Goal: Information Seeking & Learning: Learn about a topic

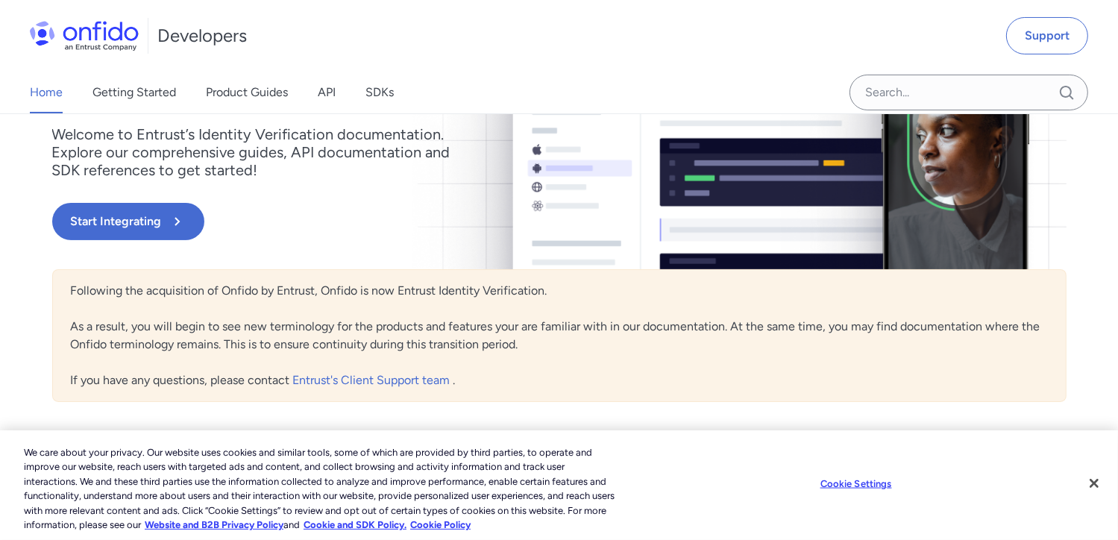
scroll to position [224, 0]
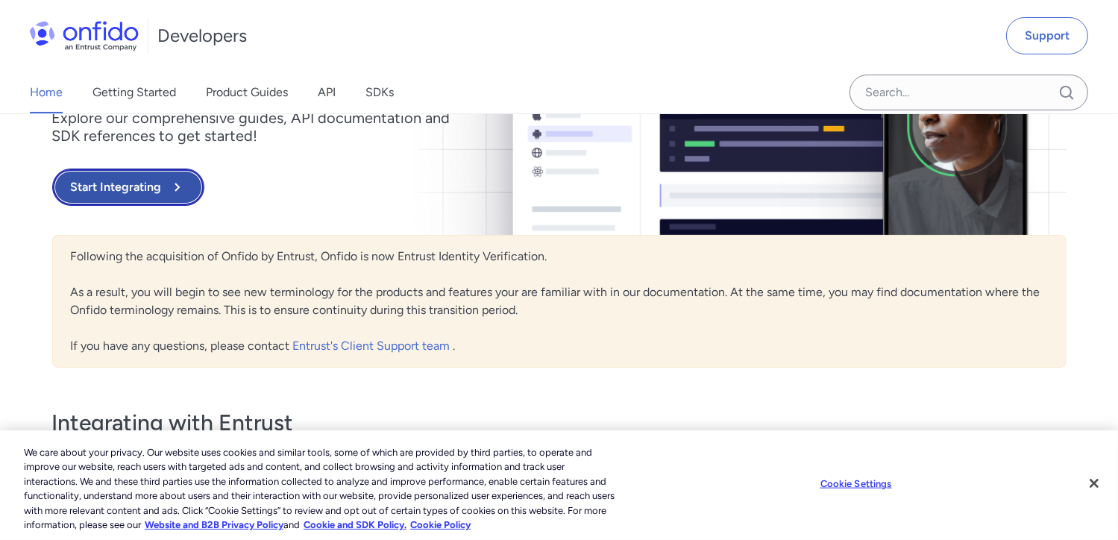
click at [113, 182] on button "Start Integrating" at bounding box center [128, 186] width 152 height 37
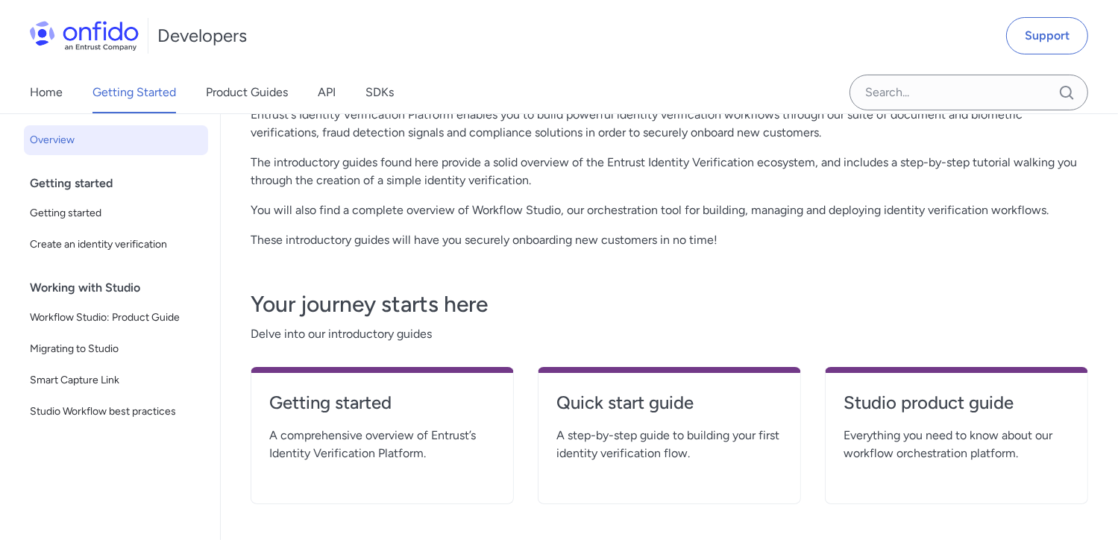
scroll to position [145, 0]
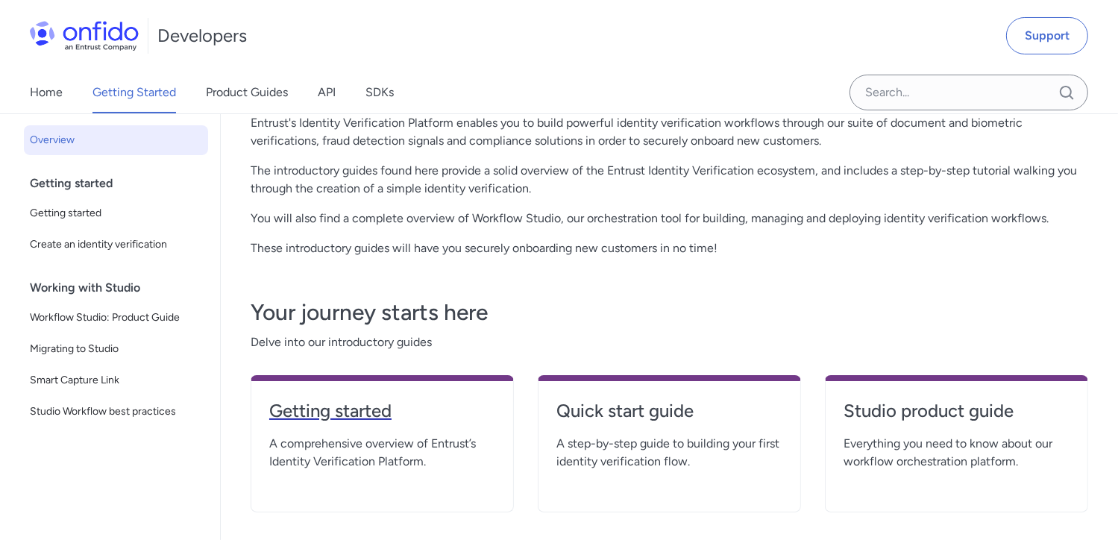
click at [388, 416] on h4 "Getting started" at bounding box center [382, 411] width 226 height 24
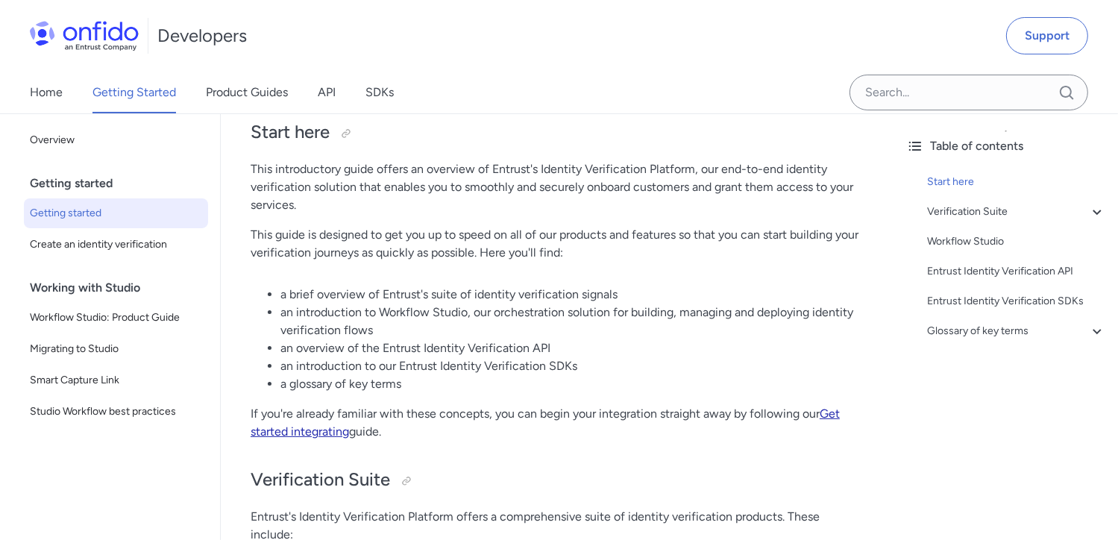
click at [330, 437] on link "Get started integrating" at bounding box center [545, 422] width 589 height 32
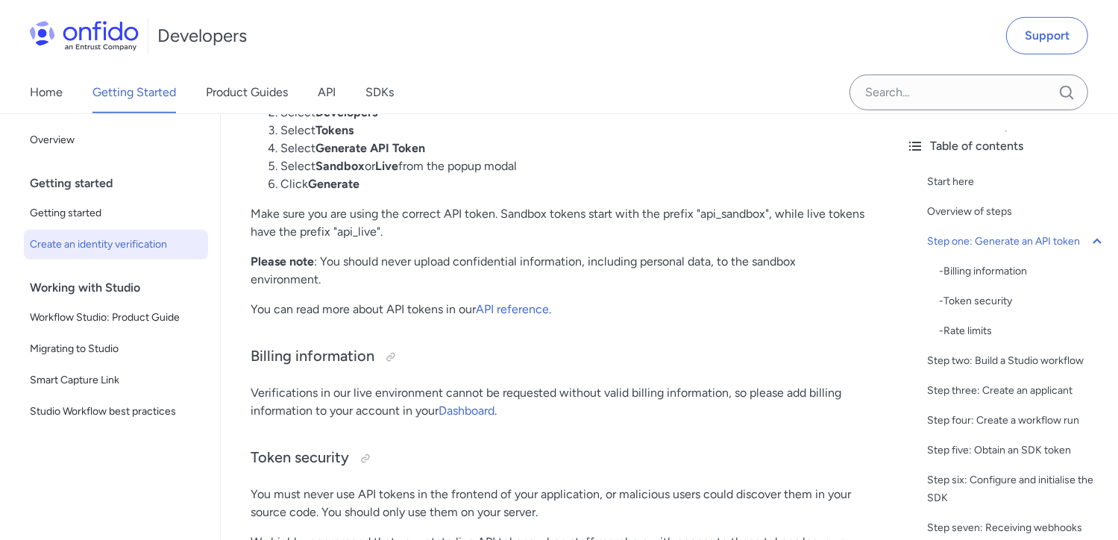
scroll to position [969, 0]
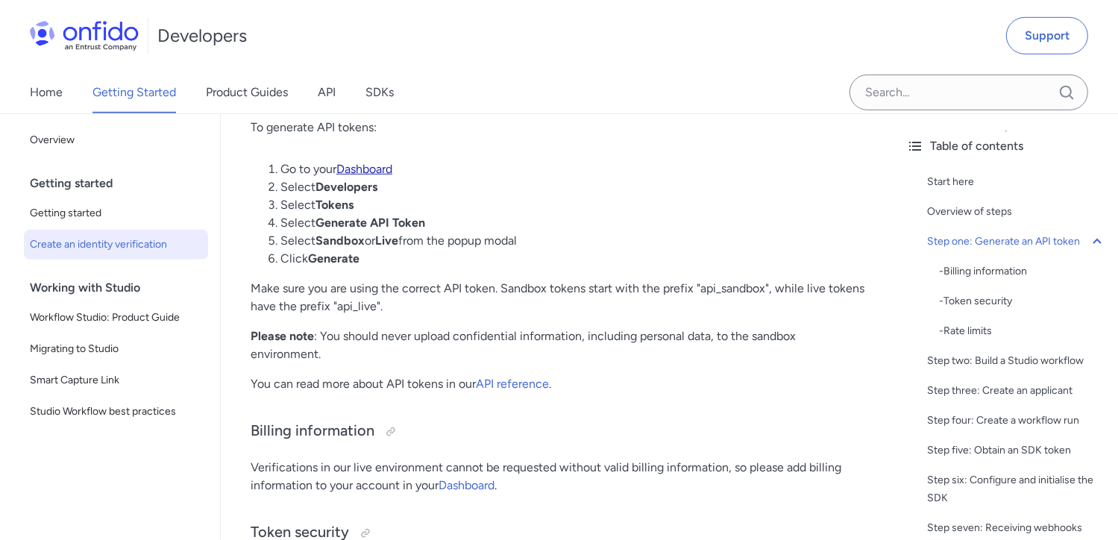
click at [374, 172] on link "Dashboard" at bounding box center [364, 169] width 56 height 14
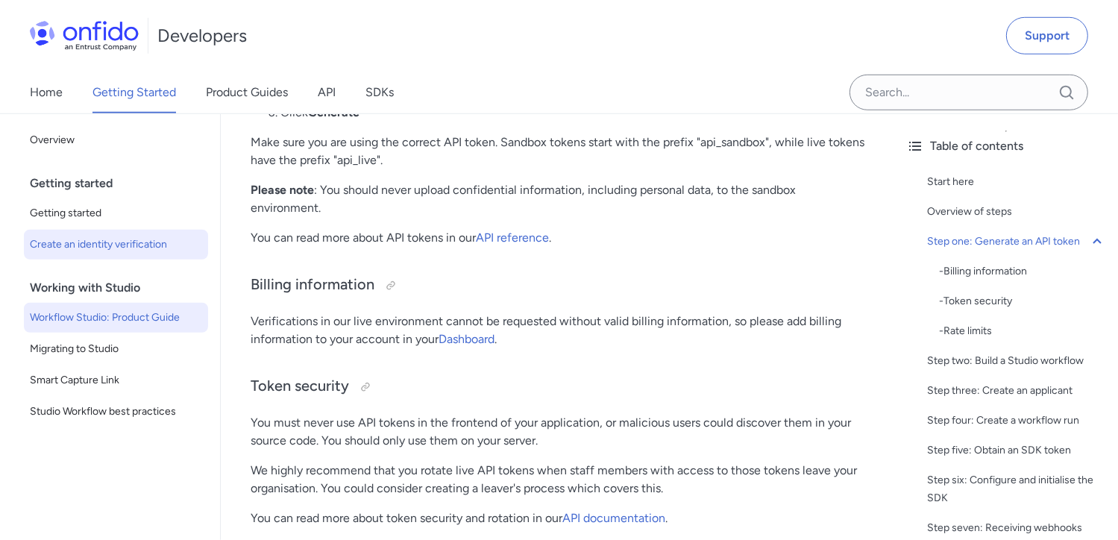
scroll to position [1116, 0]
click at [472, 339] on link "Dashboard" at bounding box center [466, 338] width 56 height 14
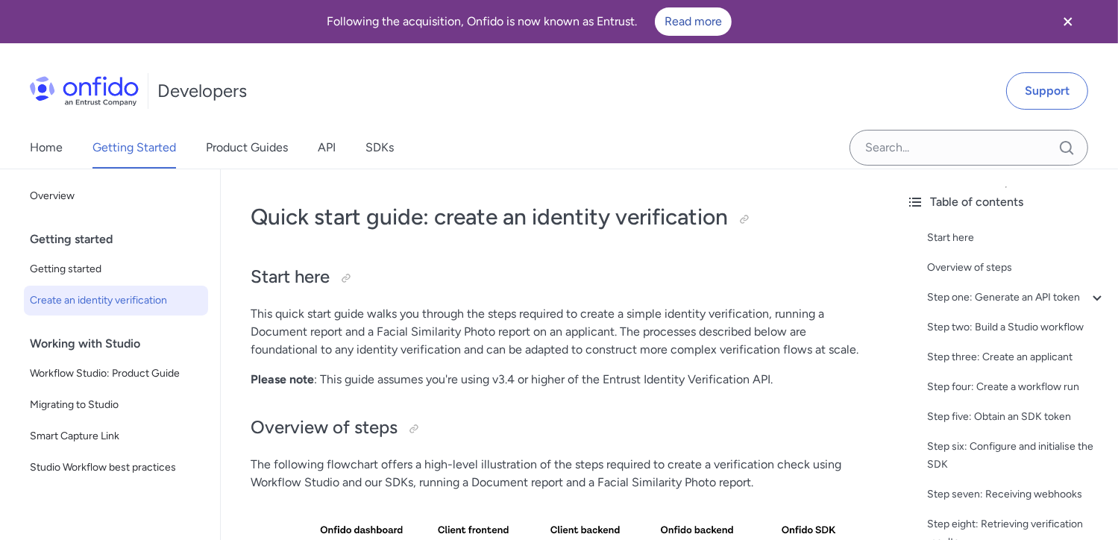
click at [117, 301] on span "Create an identity verification" at bounding box center [116, 301] width 172 height 18
click at [134, 297] on span "Create an identity verification" at bounding box center [116, 301] width 172 height 18
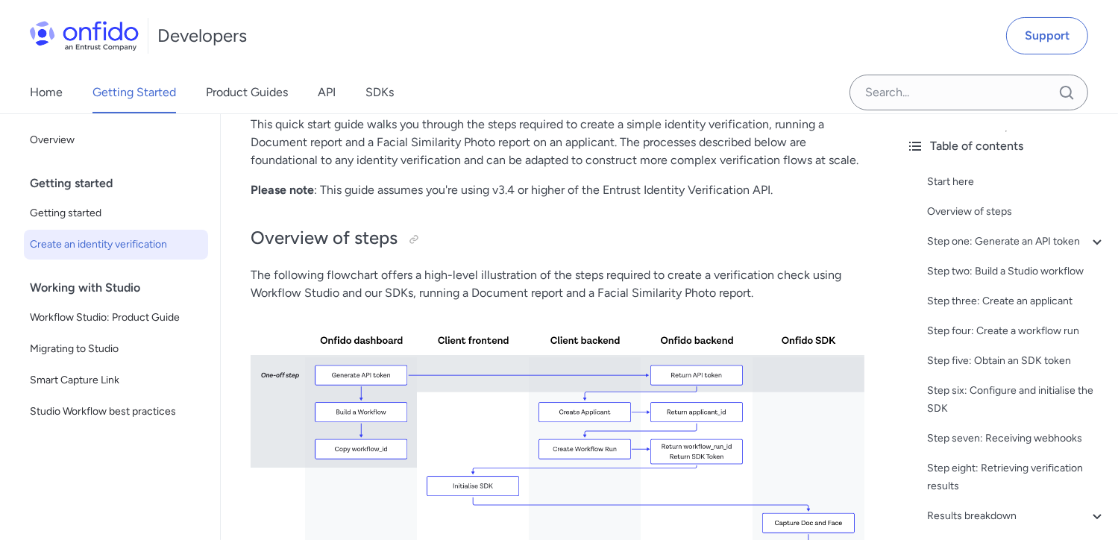
scroll to position [224, 0]
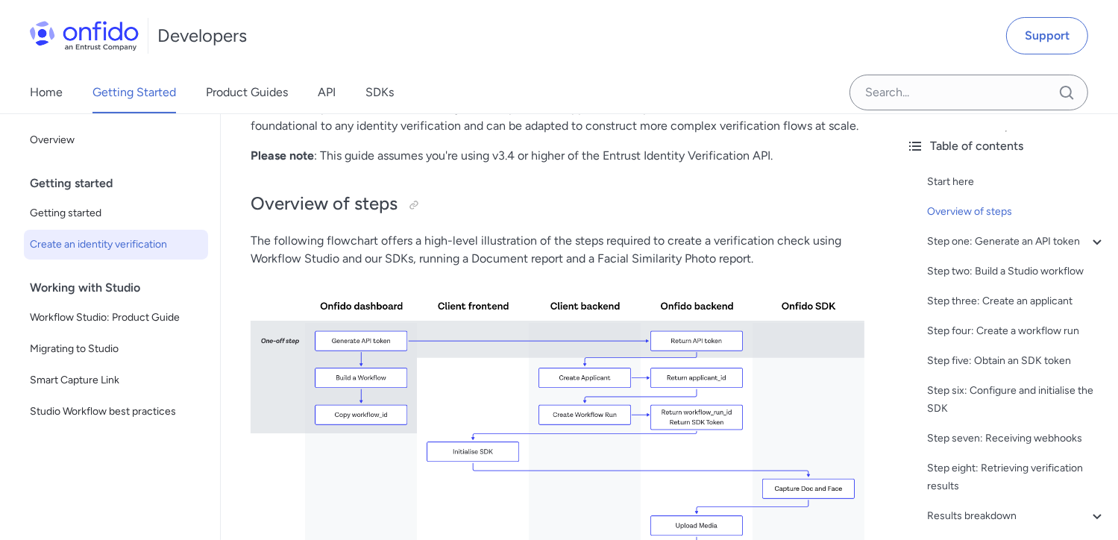
click at [356, 342] on img at bounding box center [558, 474] width 614 height 388
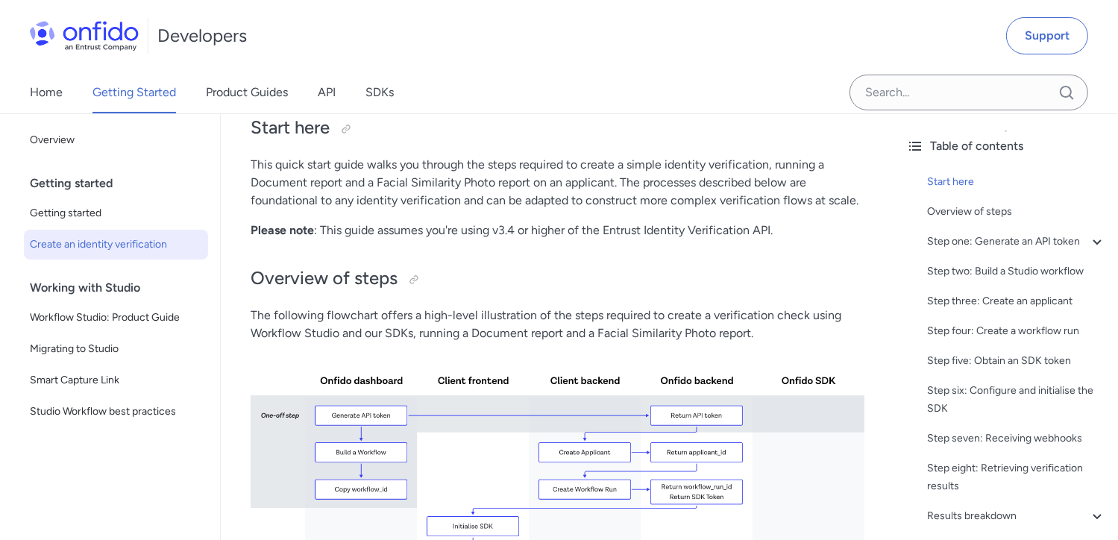
scroll to position [0, 0]
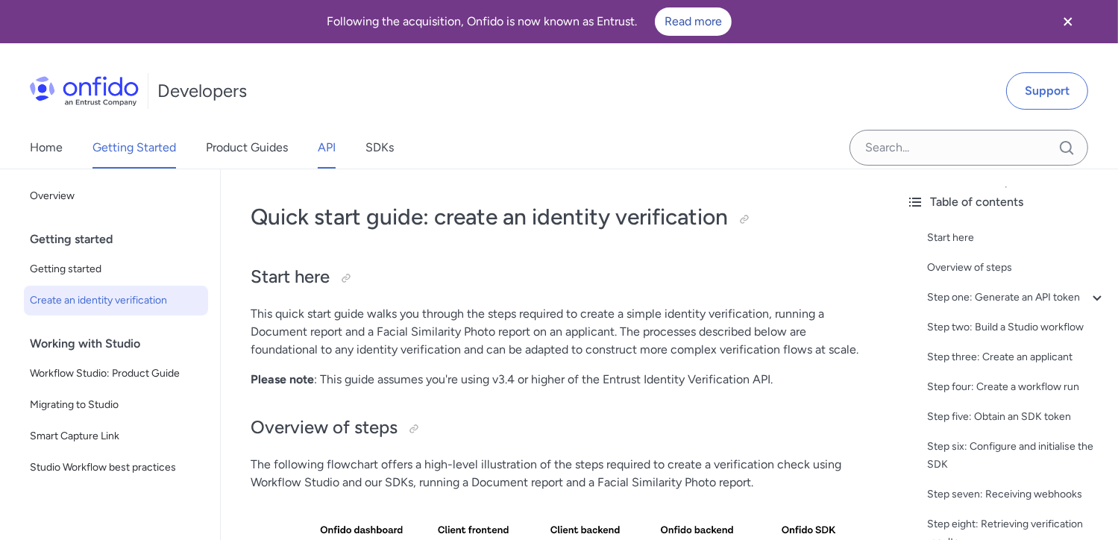
click at [327, 148] on link "API" at bounding box center [327, 148] width 18 height 42
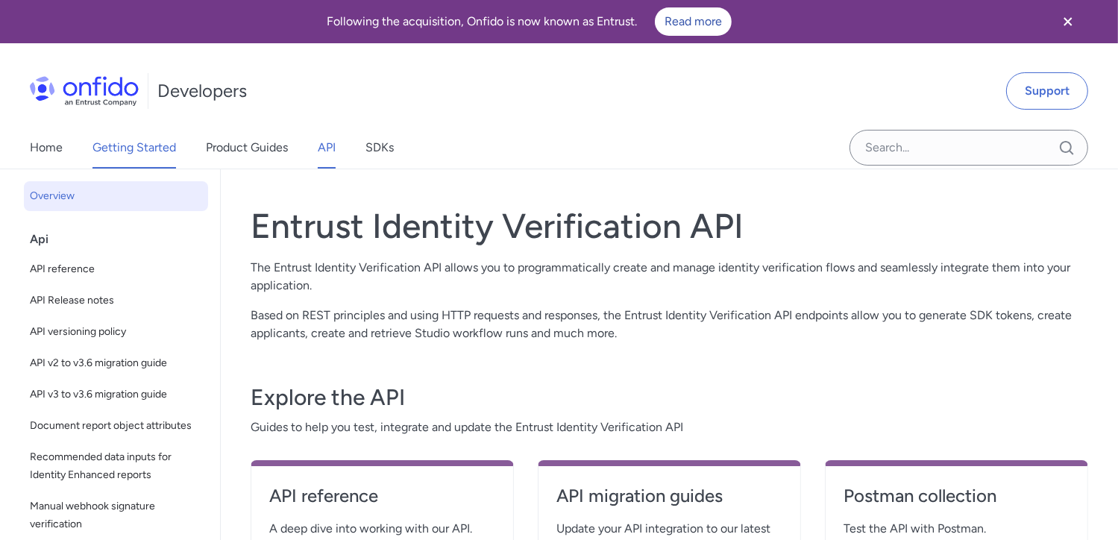
click at [131, 146] on link "Getting Started" at bounding box center [134, 148] width 84 height 42
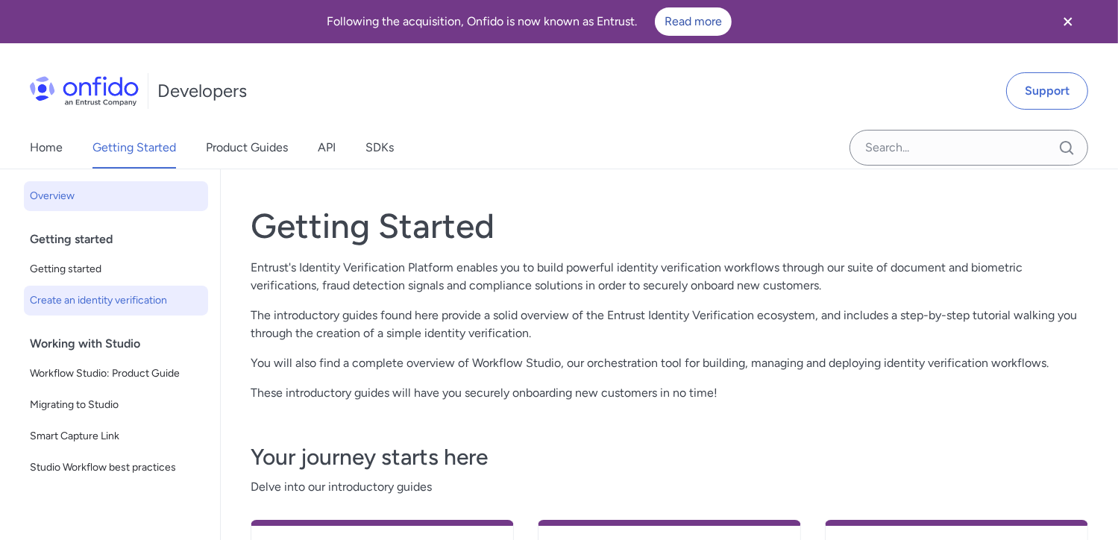
click at [154, 303] on span "Create an identity verification" at bounding box center [116, 301] width 172 height 18
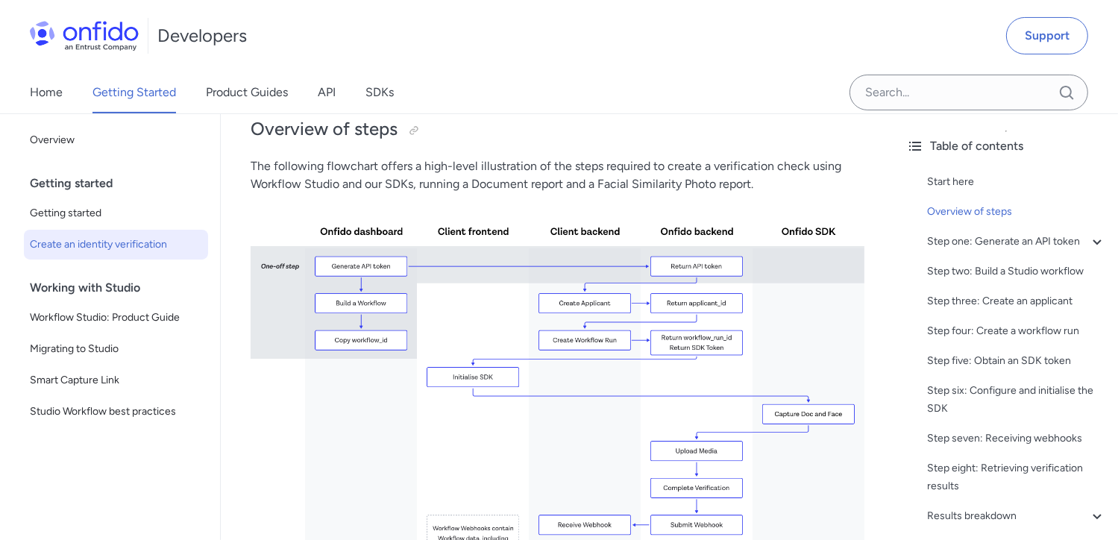
scroll to position [224, 0]
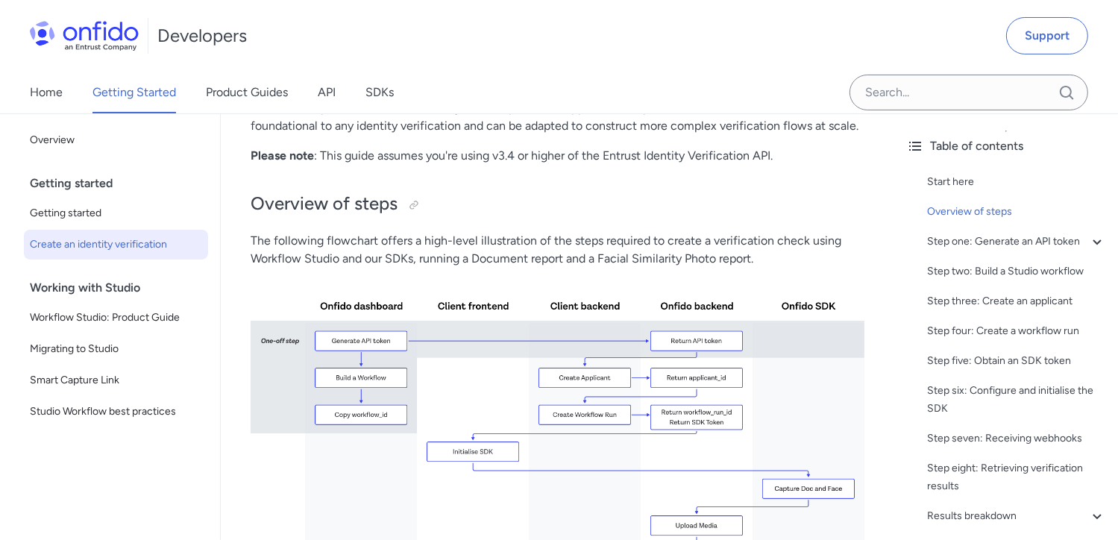
click at [135, 183] on div "Getting started" at bounding box center [122, 183] width 184 height 30
click at [101, 186] on div "Getting started" at bounding box center [122, 183] width 184 height 30
click at [70, 133] on span "Overview" at bounding box center [116, 140] width 172 height 18
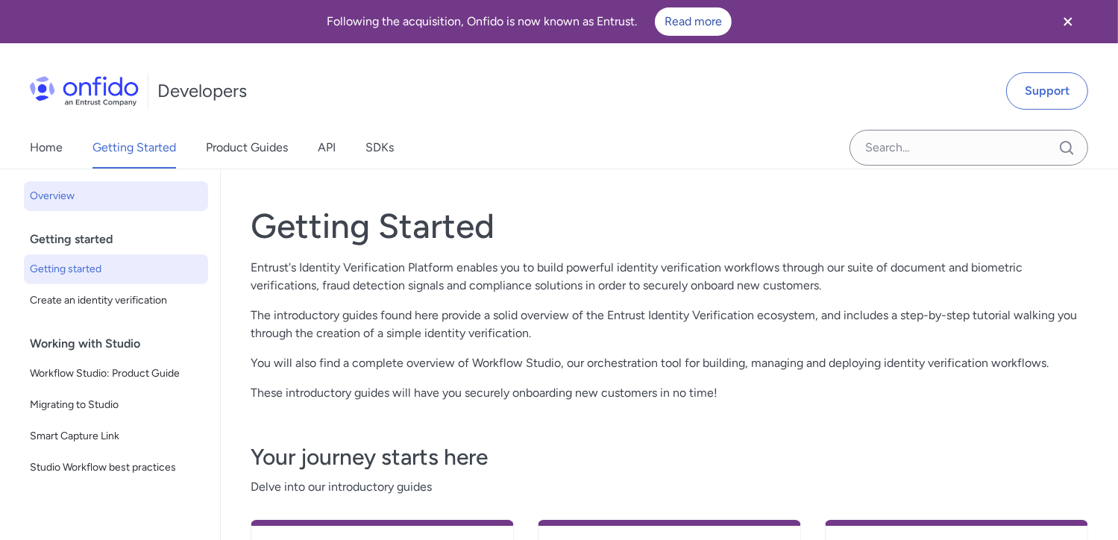
click at [72, 262] on span "Getting started" at bounding box center [116, 269] width 172 height 18
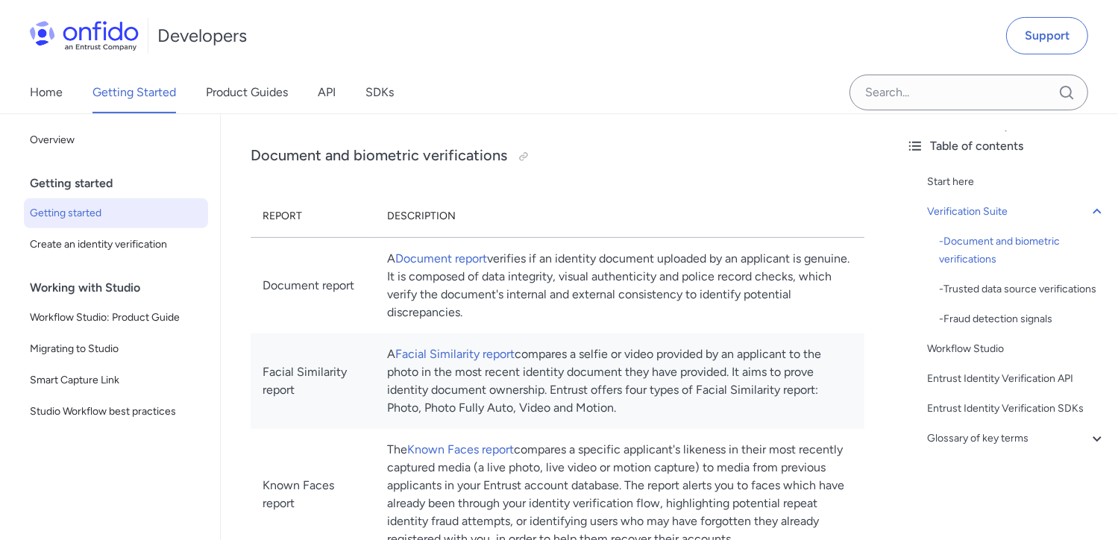
scroll to position [596, 0]
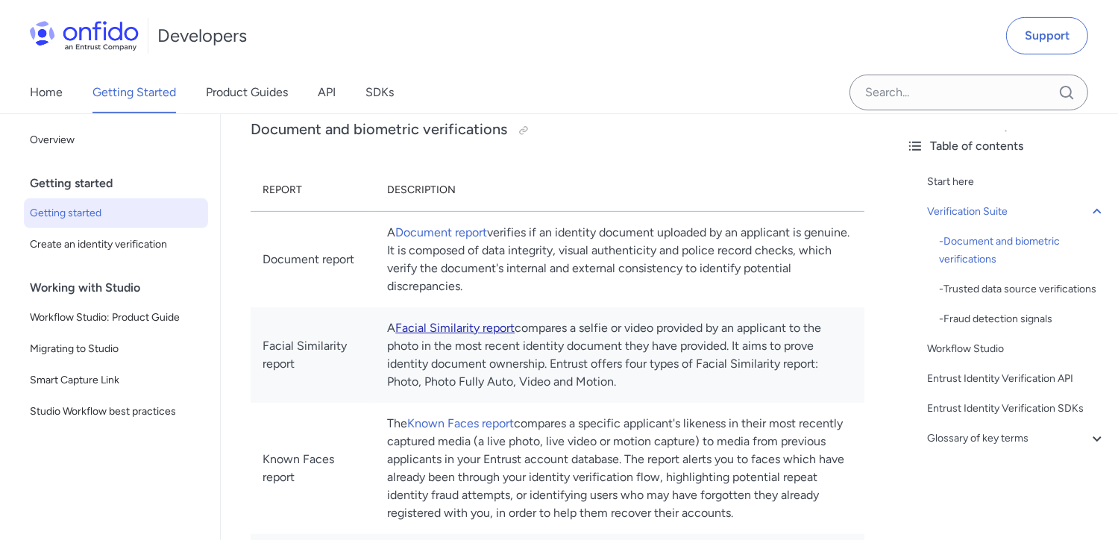
click at [491, 329] on link "Facial Similarity report" at bounding box center [454, 328] width 119 height 14
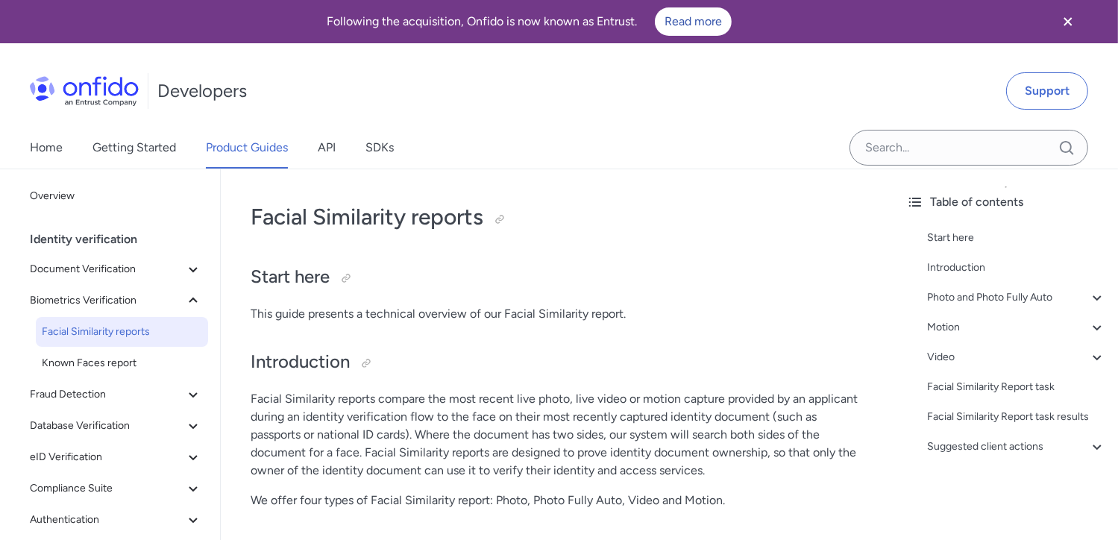
click at [1074, 22] on icon "Close banner" at bounding box center [1068, 22] width 18 height 18
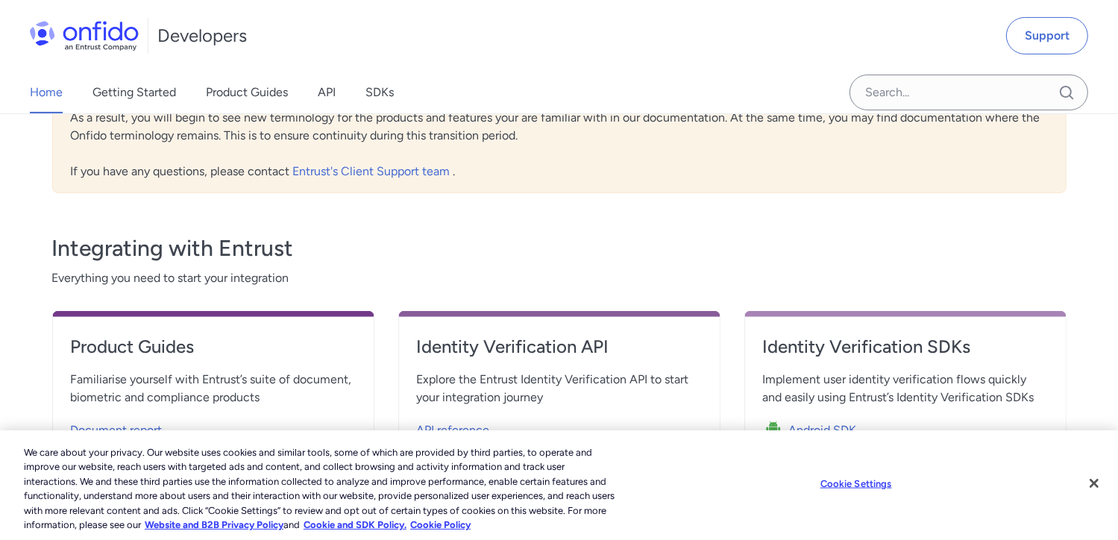
scroll to position [373, 0]
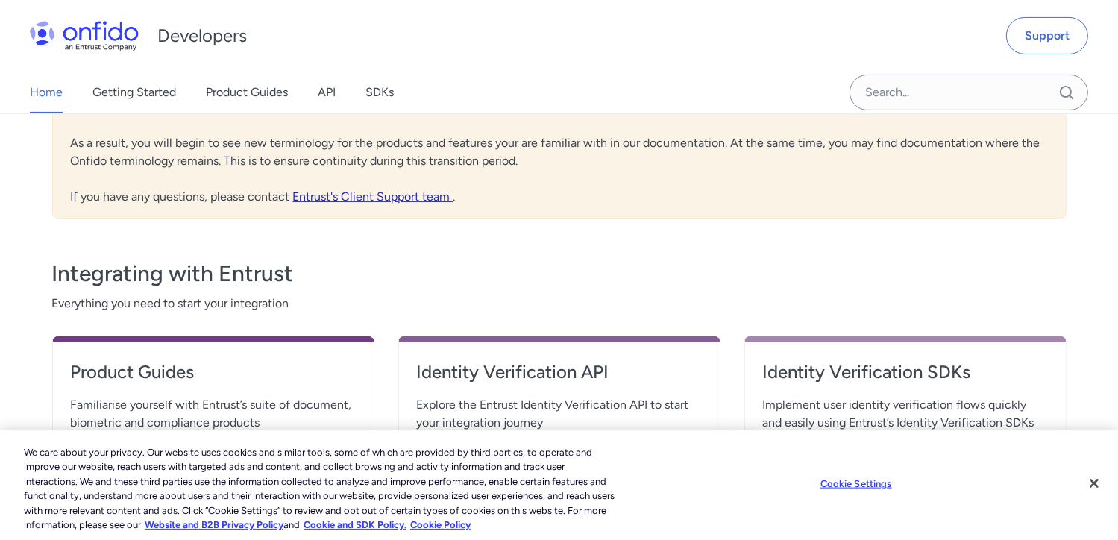
click at [379, 195] on link "Entrust's Client Support team" at bounding box center [373, 196] width 160 height 14
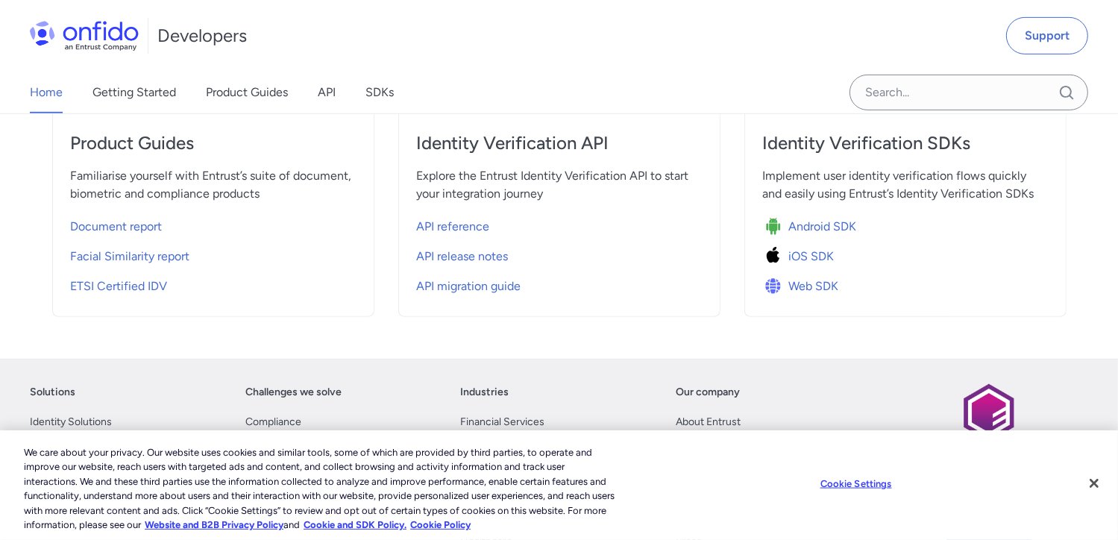
scroll to position [0, 0]
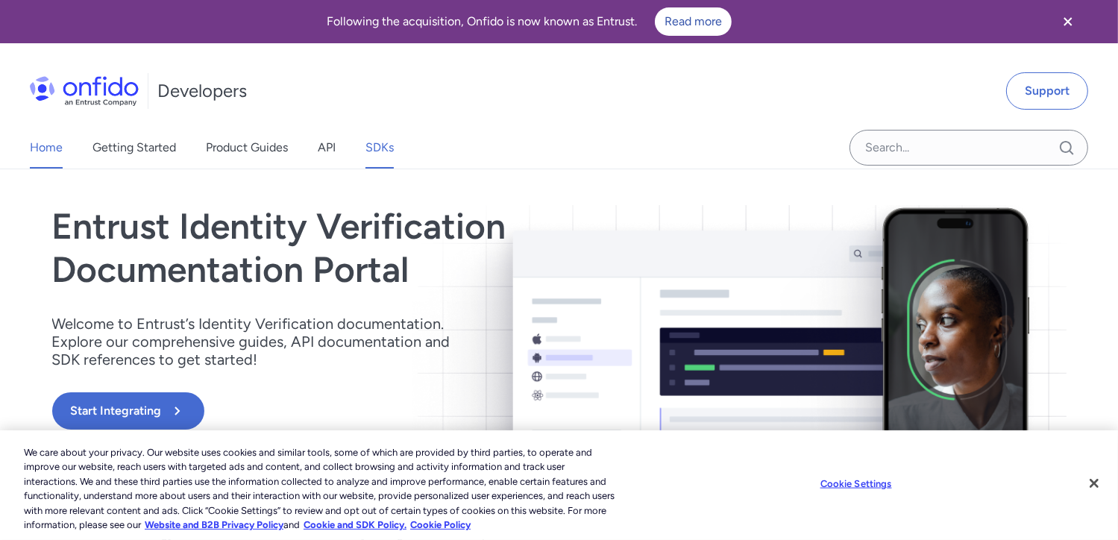
click at [372, 148] on link "SDKs" at bounding box center [379, 148] width 28 height 42
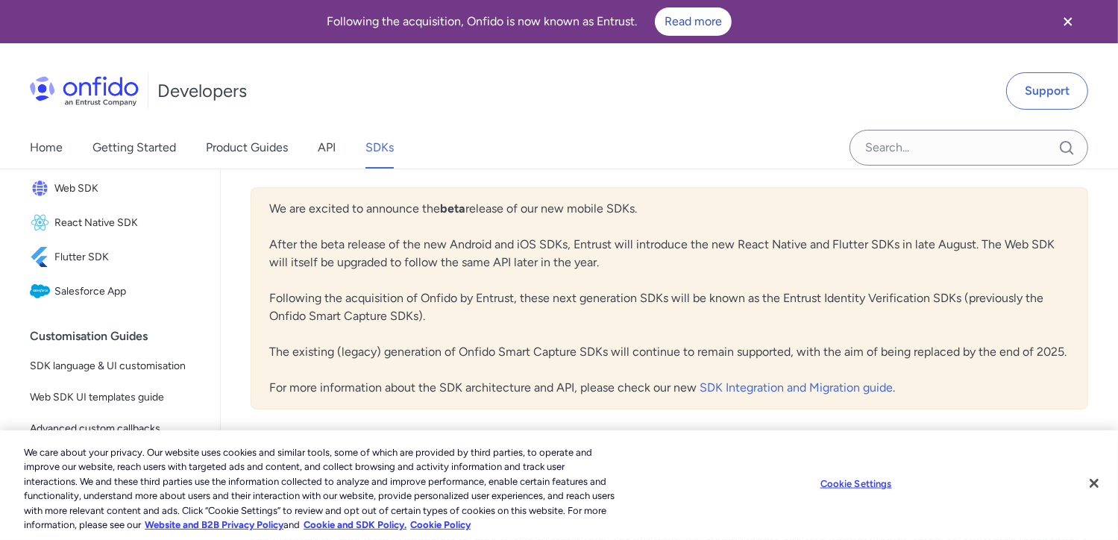
scroll to position [149, 0]
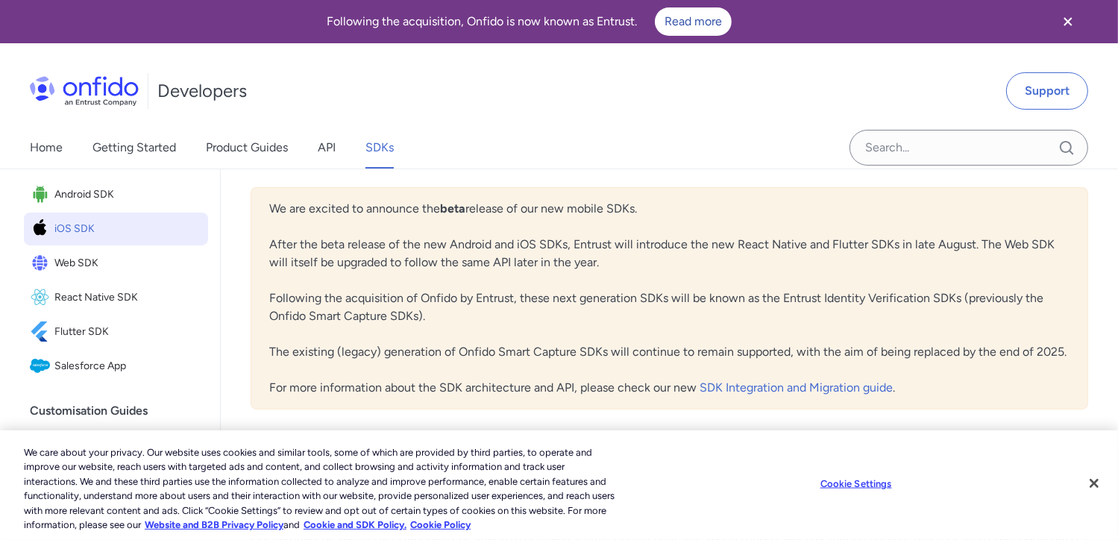
click at [87, 238] on span "iOS SDK" at bounding box center [128, 228] width 148 height 21
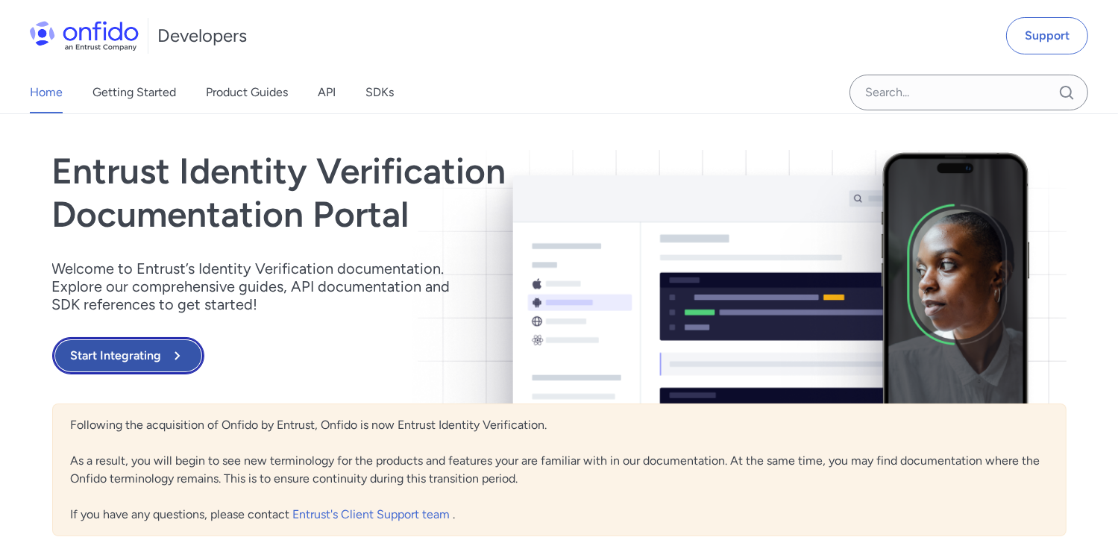
click at [110, 350] on button "Start Integrating" at bounding box center [128, 355] width 152 height 37
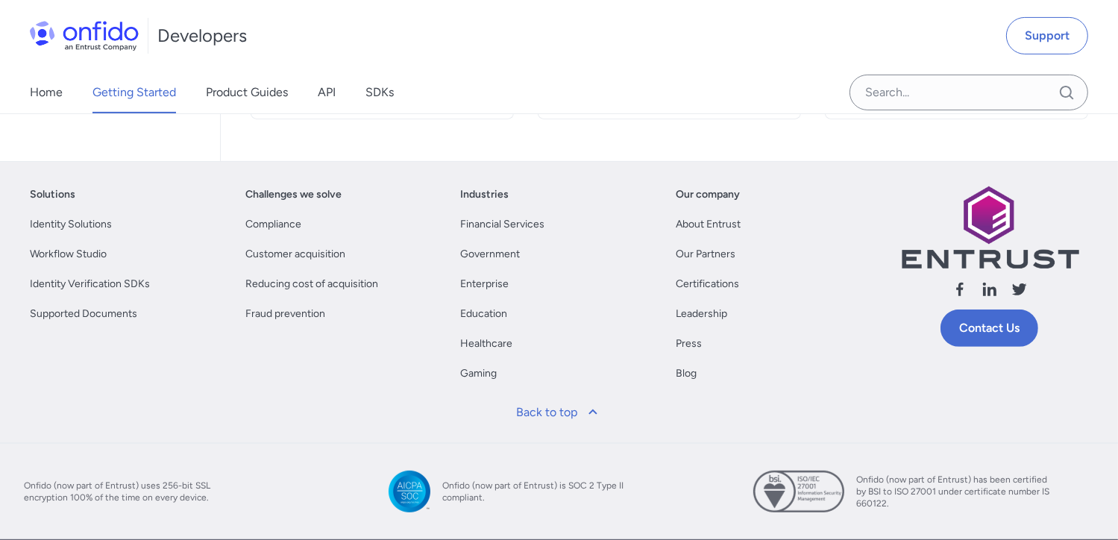
scroll to position [537, 0]
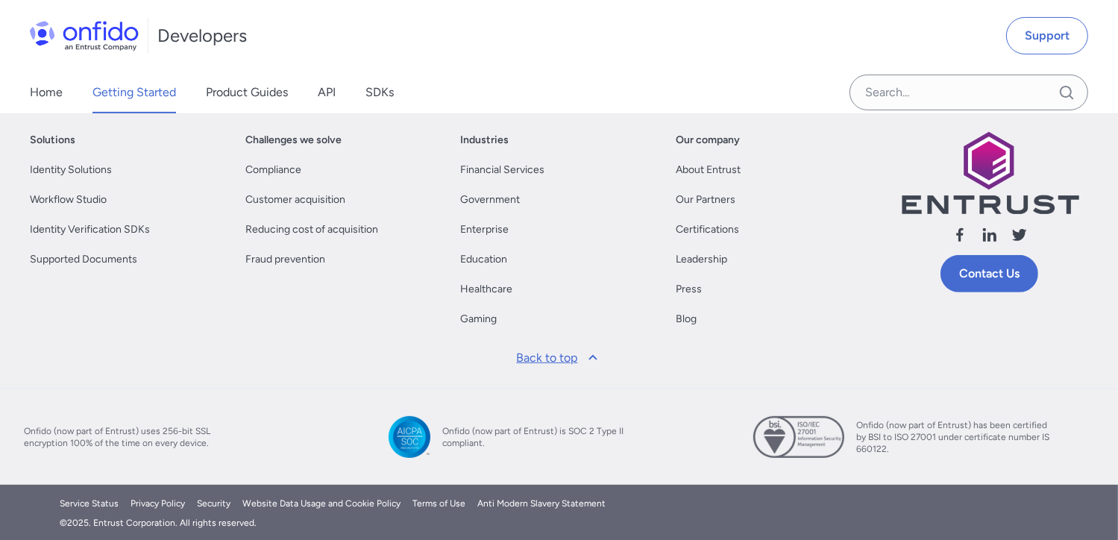
click at [564, 364] on link "Back to top" at bounding box center [559, 358] width 103 height 36
